Goal: Complete application form

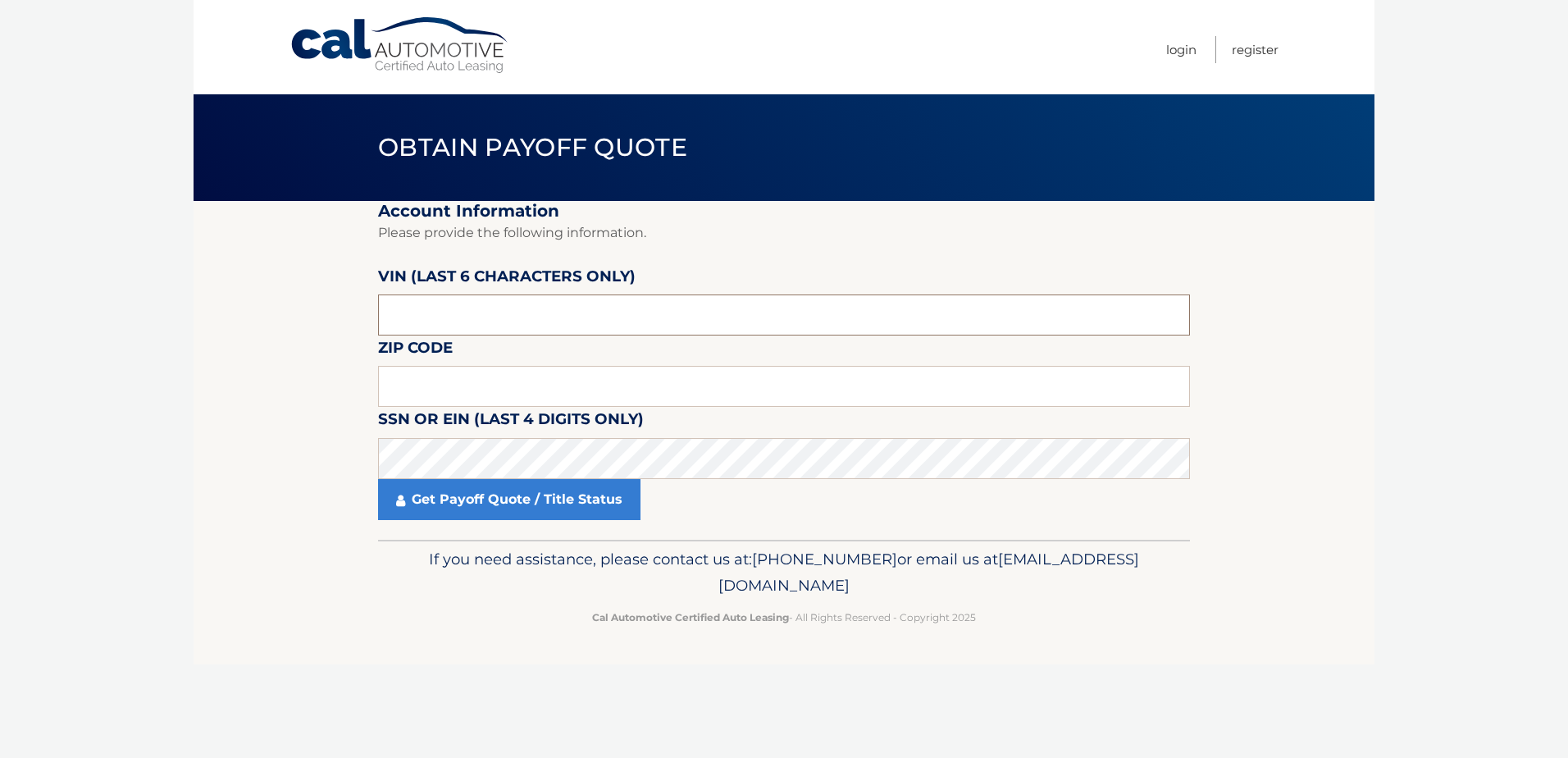
click at [472, 310] on input "text" at bounding box center [784, 315] width 812 height 41
drag, startPoint x: 477, startPoint y: 324, endPoint x: 233, endPoint y: 306, distance: 244.7
click at [178, 310] on body "Cal Automotive Menu Login Register Obtain Payoff Quote" at bounding box center [784, 379] width 1568 height 758
drag, startPoint x: 555, startPoint y: 325, endPoint x: 319, endPoint y: 317, distance: 236.1
click at [319, 317] on section "Account Information Please provide the following information. VIN (last 6 chara…" at bounding box center [783, 370] width 1181 height 339
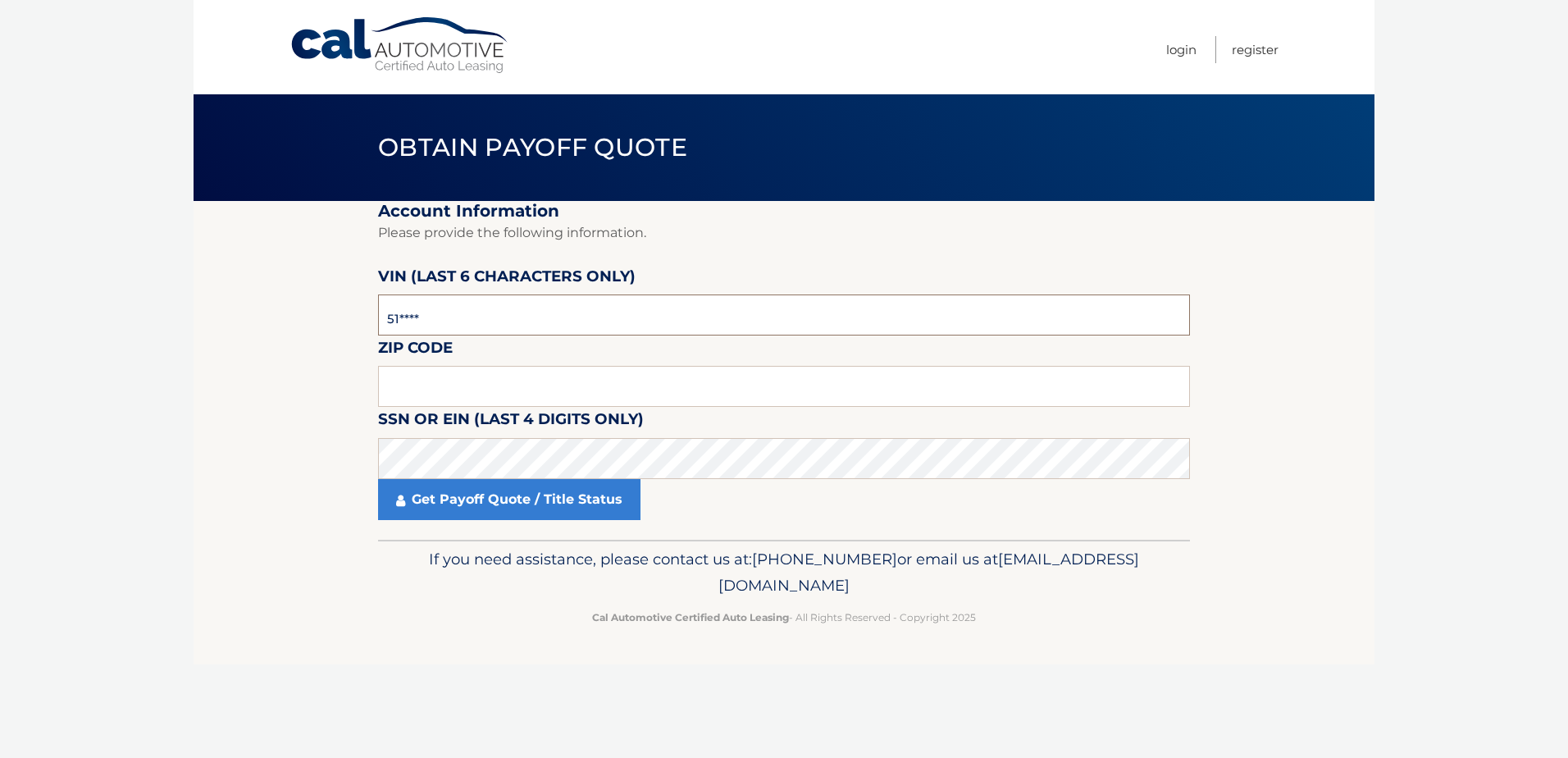
type input "5*****"
click at [523, 310] on input "text" at bounding box center [784, 315] width 812 height 41
paste input "025184"
type input "025184"
type input "11946"
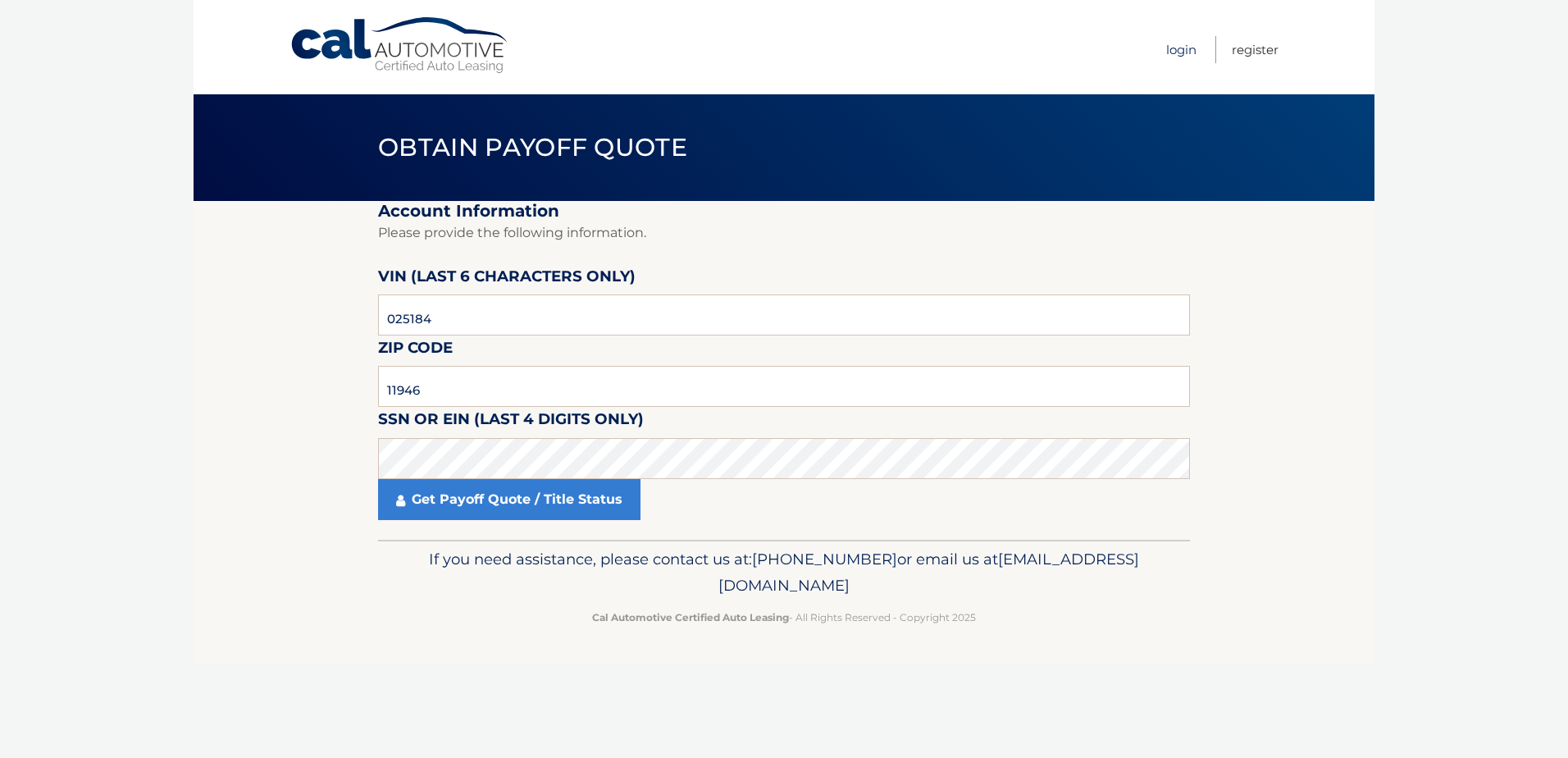
click at [1184, 52] on link "Login" at bounding box center [1181, 49] width 30 height 27
click at [457, 59] on link "Cal Automotive" at bounding box center [400, 46] width 222 height 59
